Goal: Find specific page/section: Find specific page/section

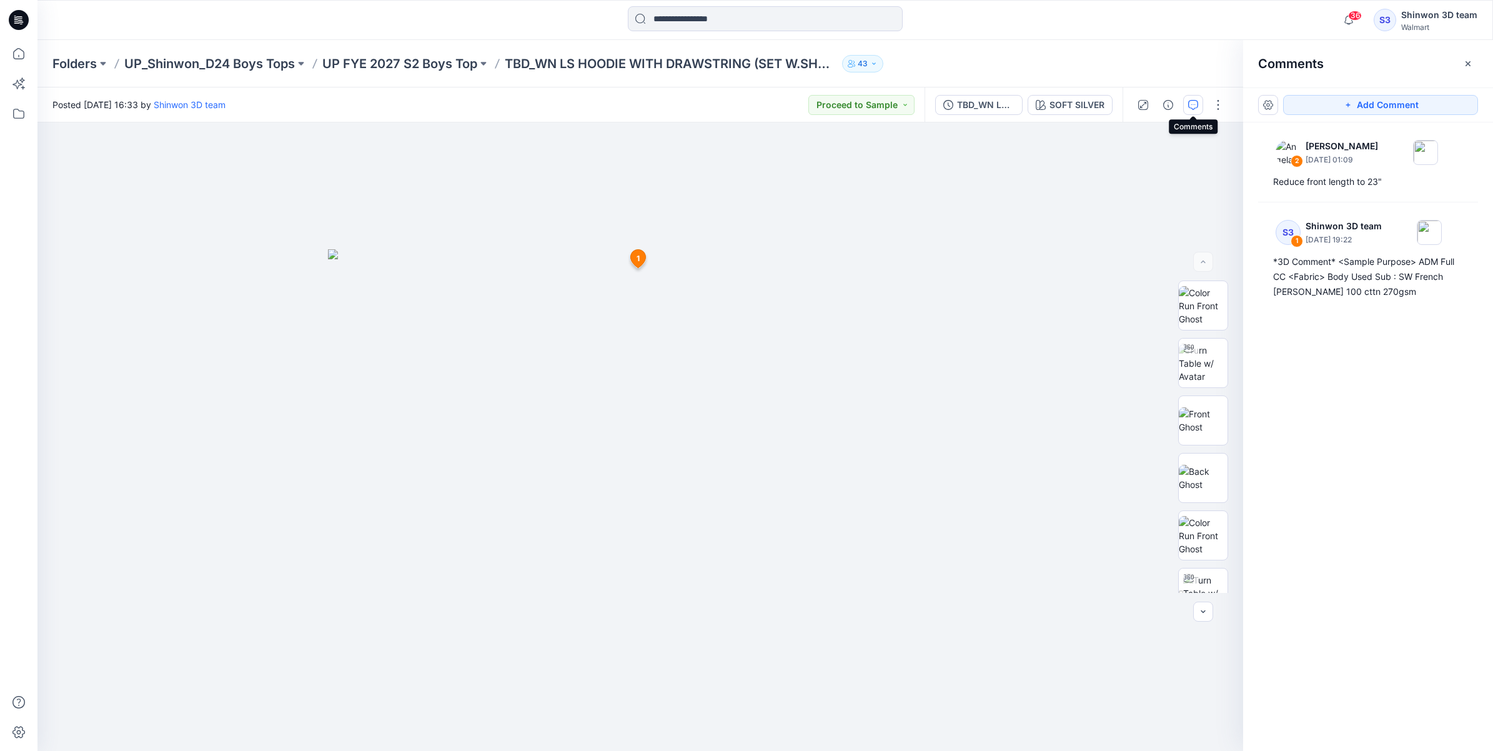
click at [189, 61] on p "UP_Shinwon_D24 Boys Tops" at bounding box center [209, 63] width 171 height 17
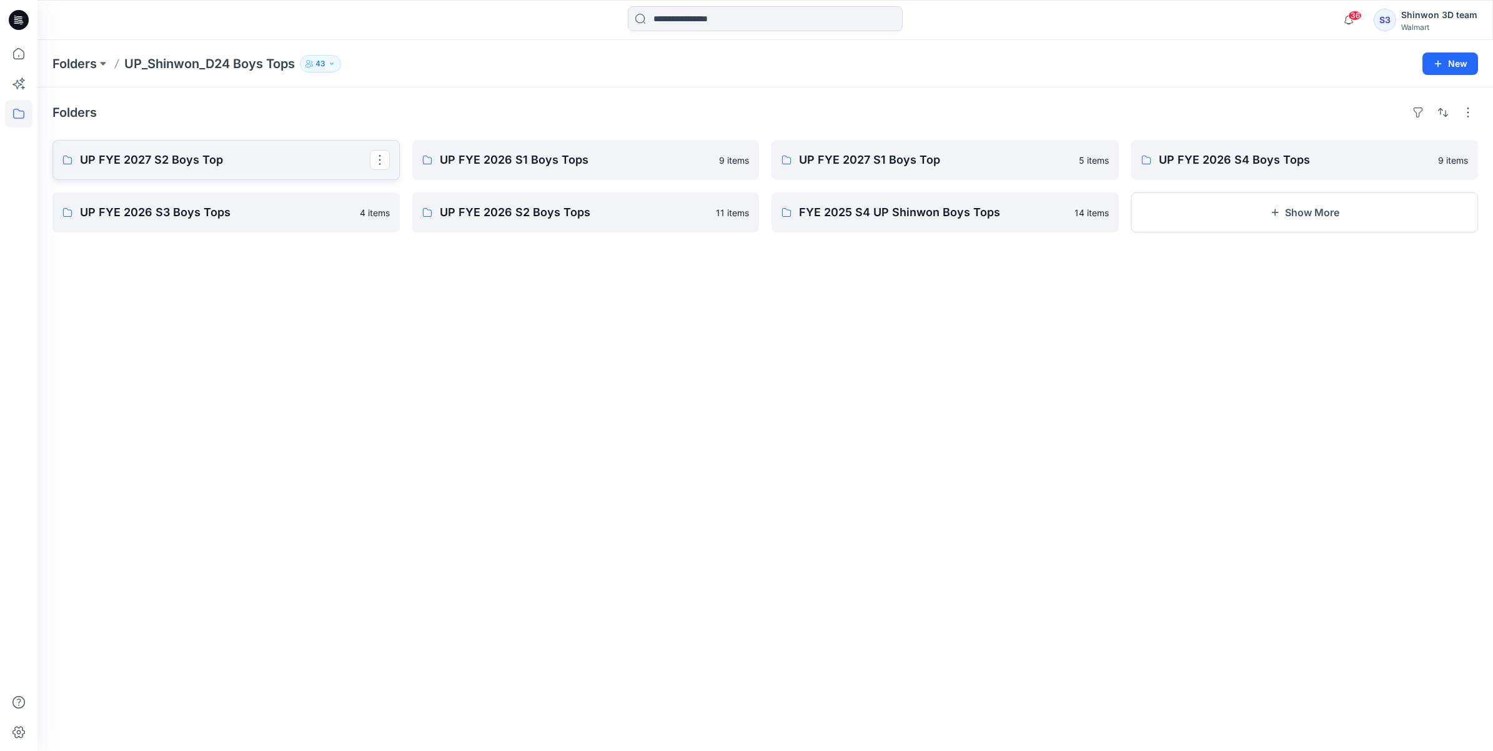
click at [238, 173] on link "UP FYE 2027 S2 Boys Top" at bounding box center [225, 160] width 347 height 40
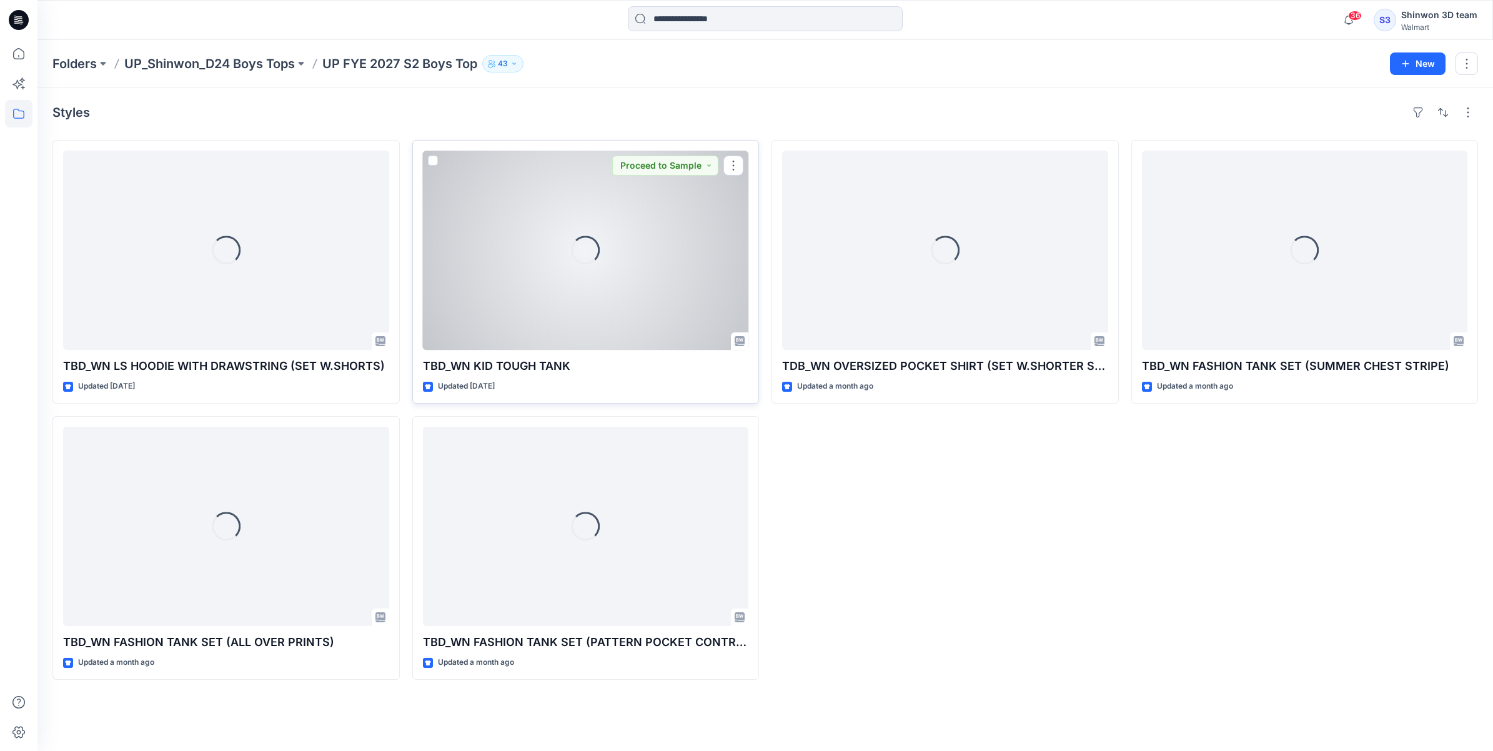
click at [611, 290] on div "Loading..." at bounding box center [586, 250] width 326 height 199
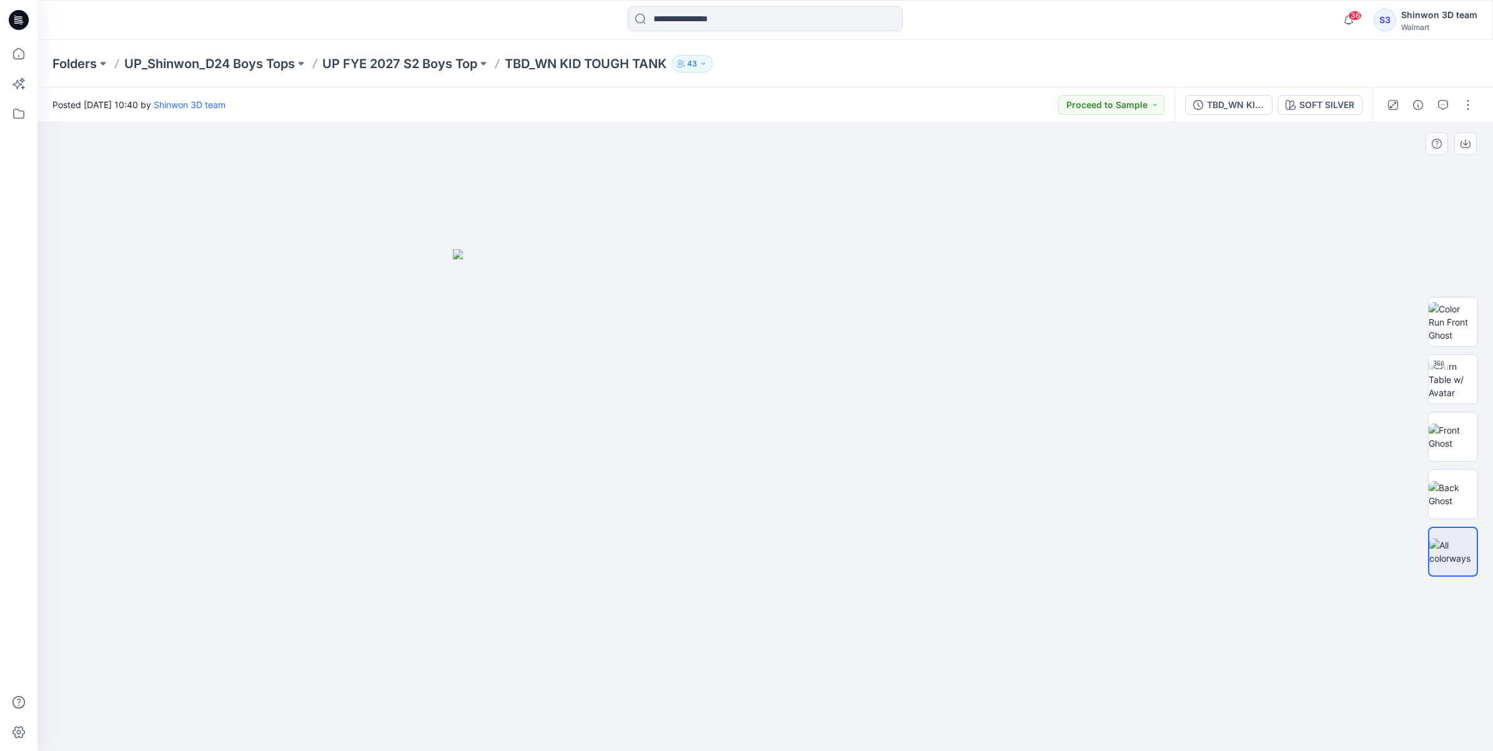
click at [1026, 525] on img at bounding box center [765, 500] width 625 height 502
click at [1288, 100] on icon "button" at bounding box center [1290, 105] width 10 height 10
